Goal: Task Accomplishment & Management: Manage account settings

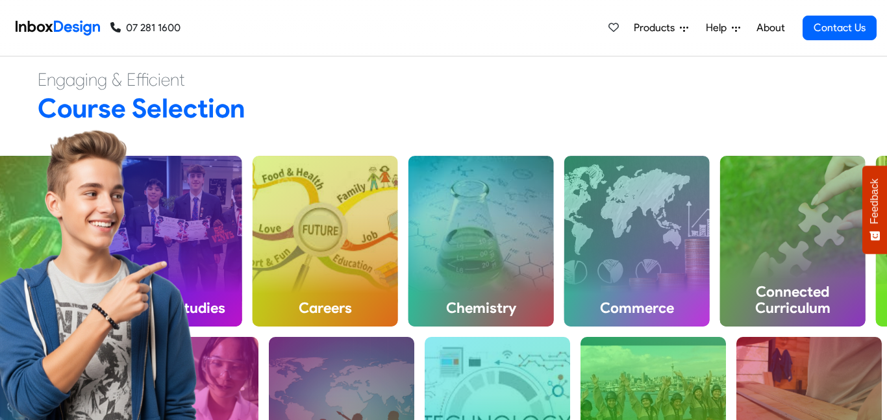
scroll to position [377, 0]
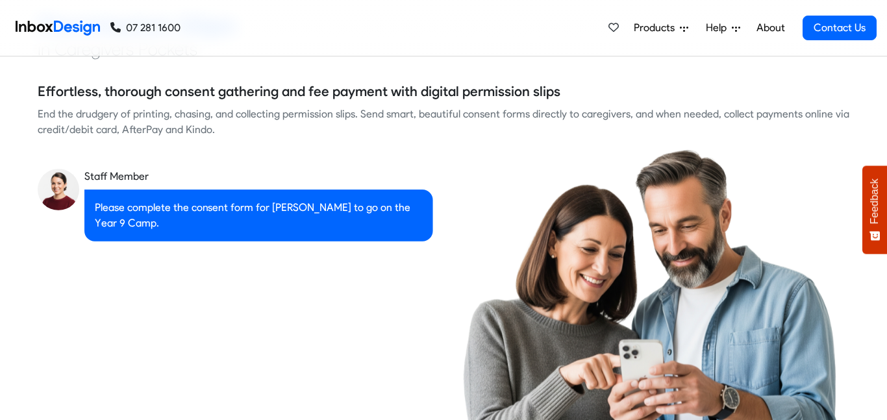
checkbox input "true"
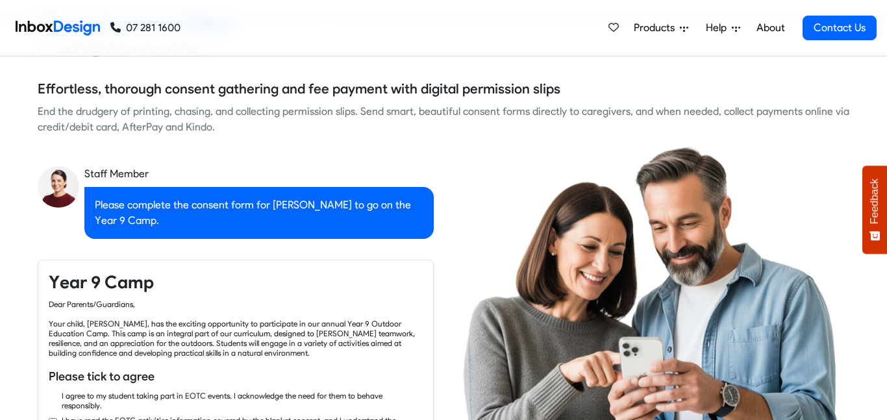
checkbox input "true"
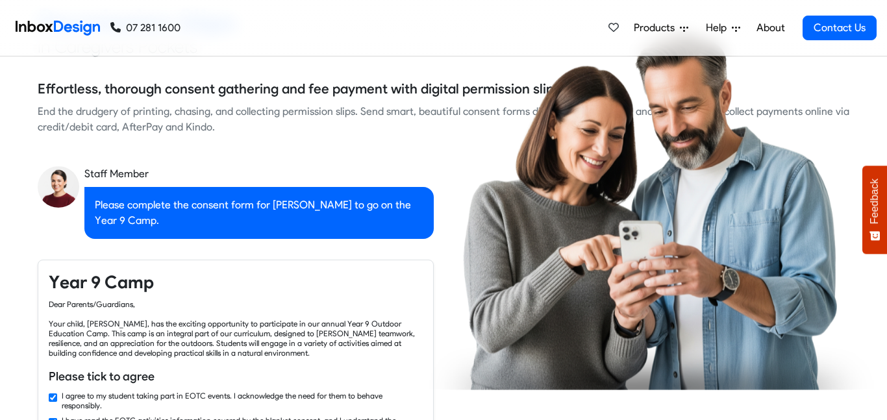
checkbox input "true"
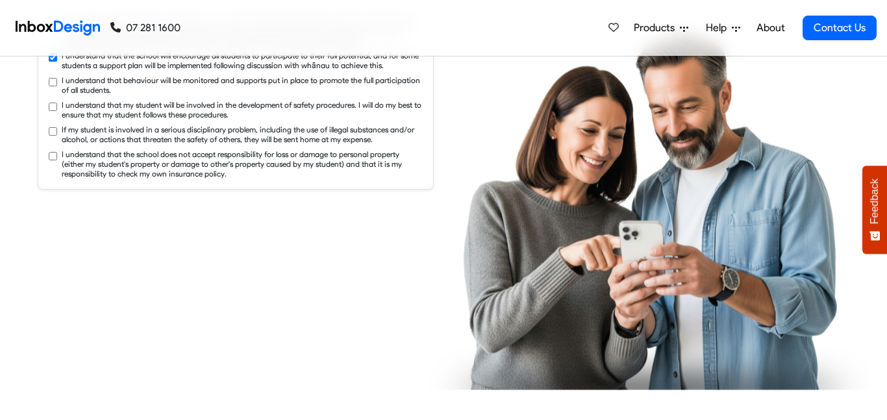
checkbox input "true"
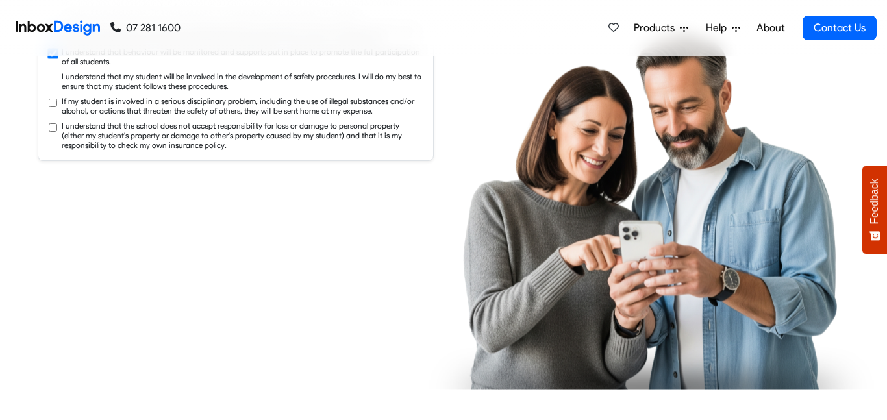
checkbox input "true"
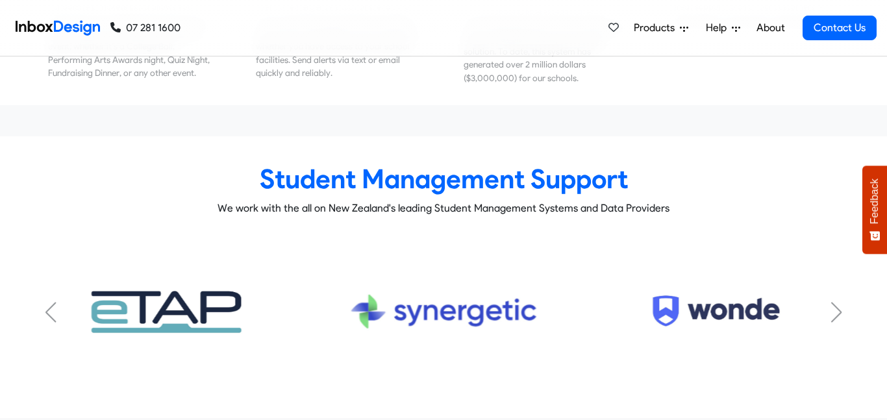
scroll to position [4967, 0]
